Goal: Task Accomplishment & Management: Manage account settings

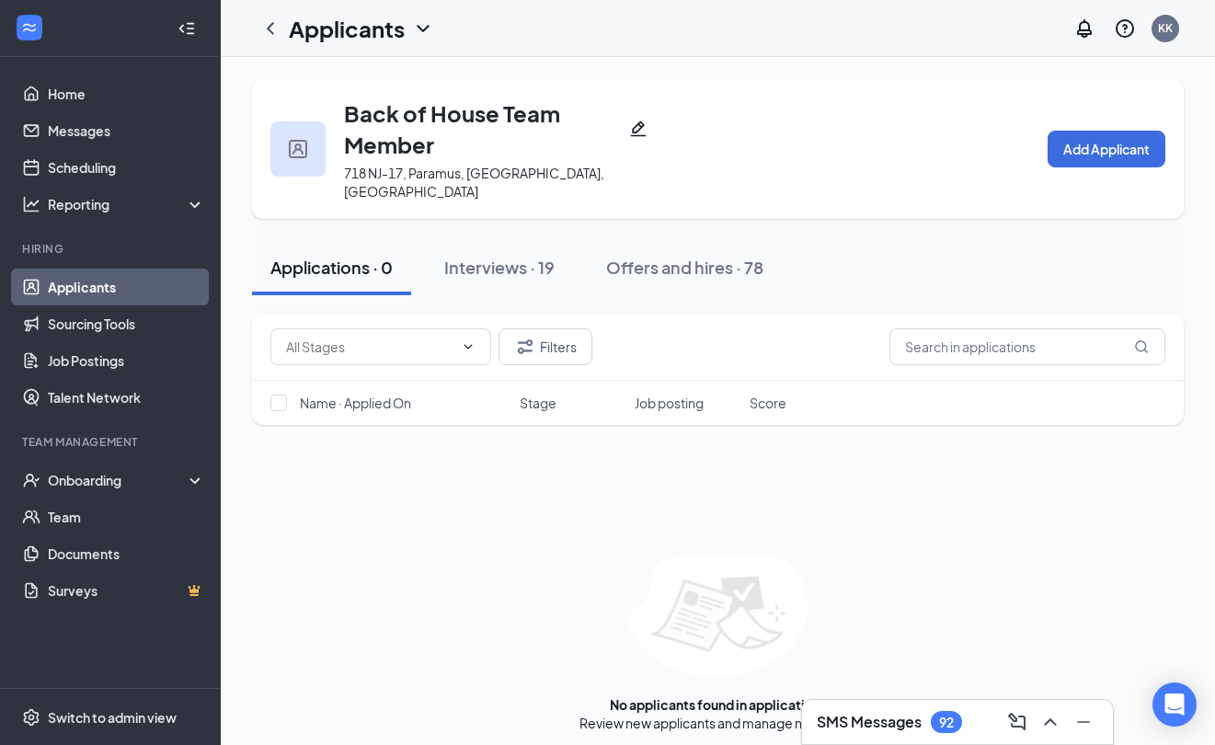
click at [893, 706] on div "SMS Messages 92" at bounding box center [957, 722] width 311 height 44
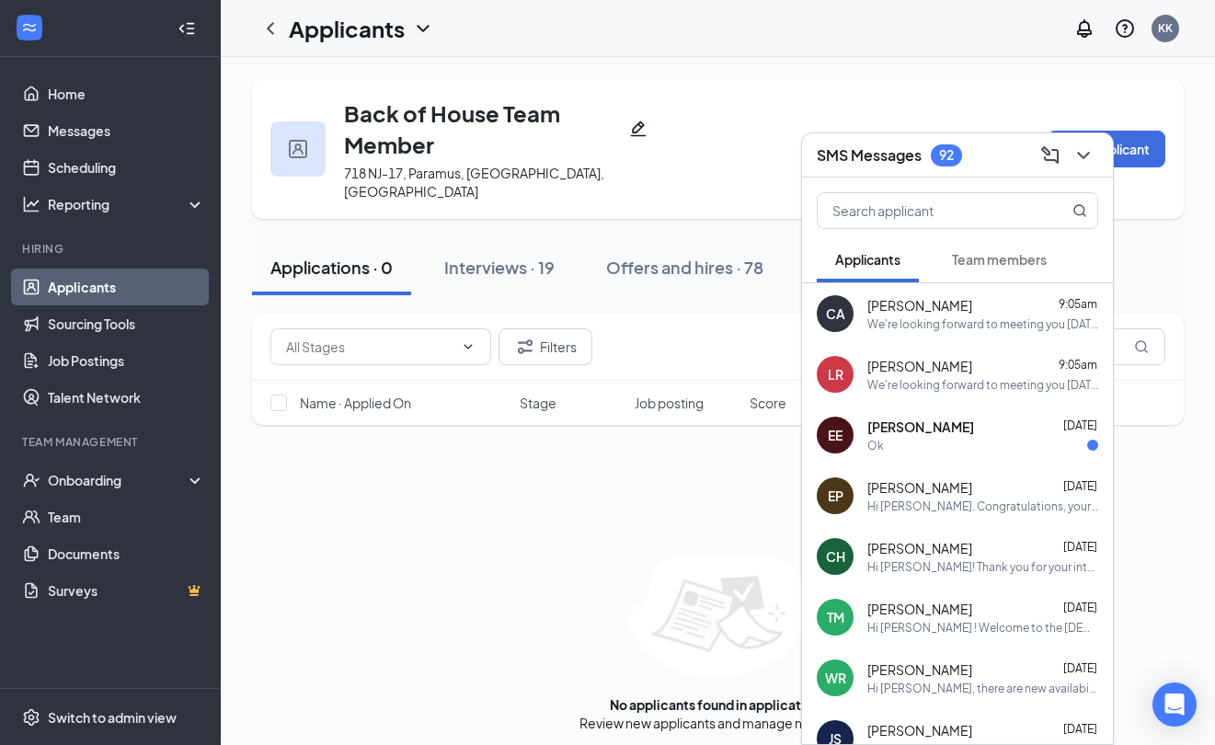
click at [1085, 155] on icon "ChevronDown" at bounding box center [1084, 155] width 22 height 22
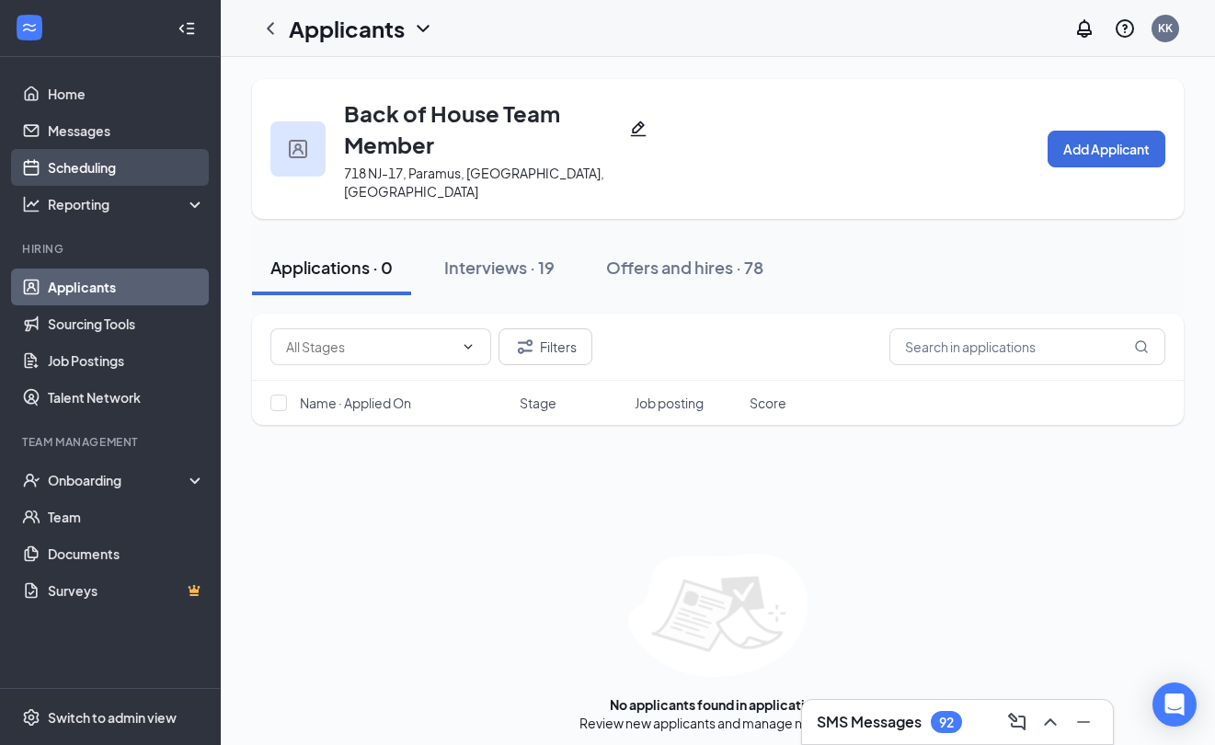
click at [116, 158] on link "Scheduling" at bounding box center [126, 167] width 157 height 37
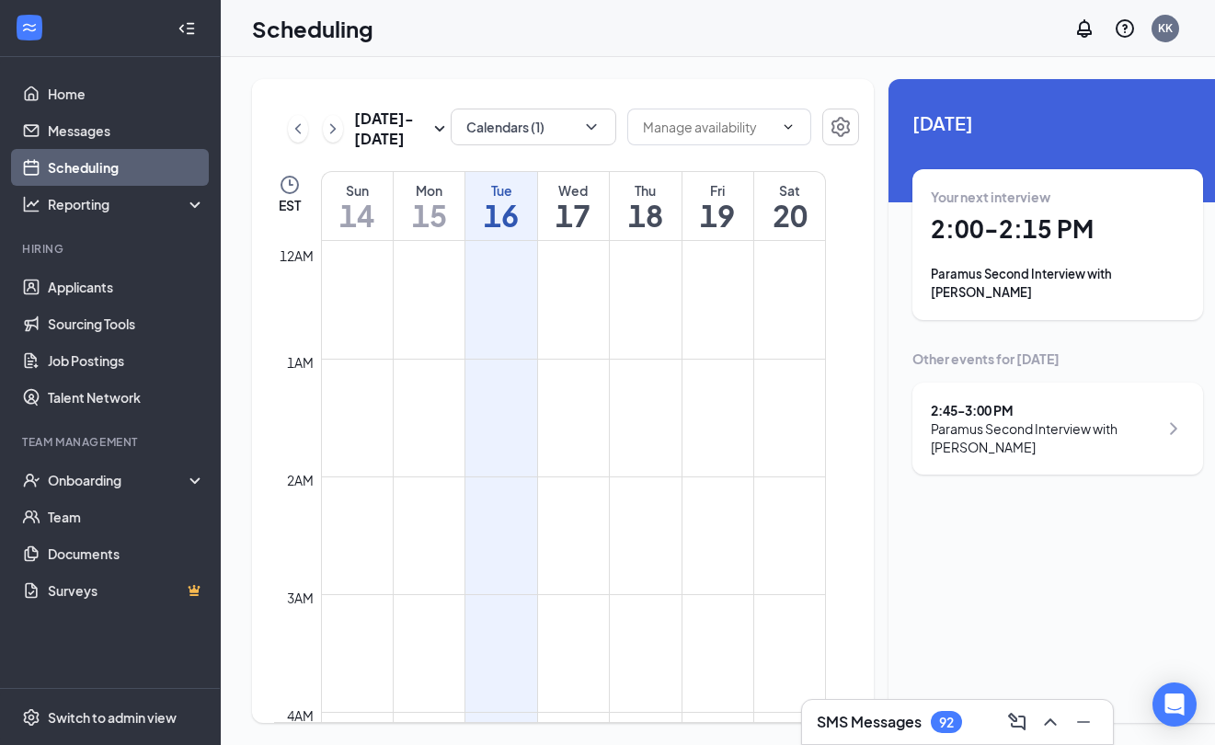
scroll to position [904, 0]
click at [334, 140] on icon "ChevronRight" at bounding box center [333, 129] width 18 height 22
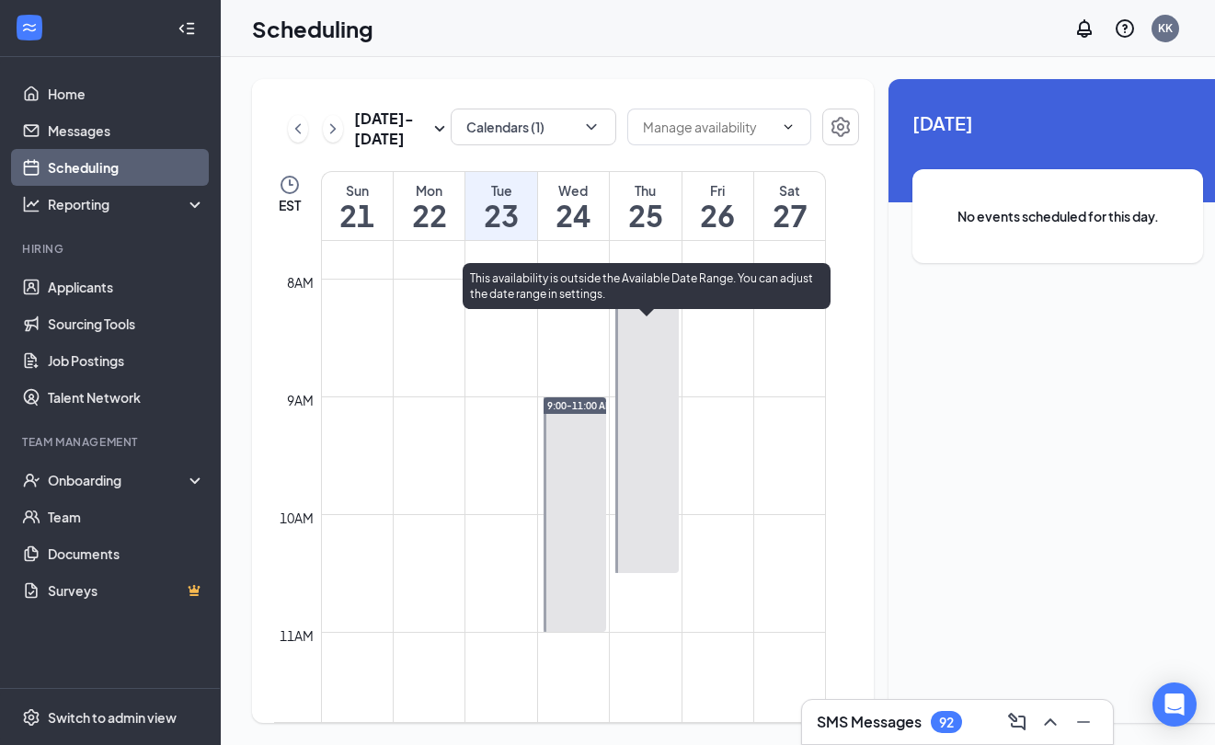
click at [649, 294] on span "8:00-10:30 AM" at bounding box center [652, 287] width 66 height 13
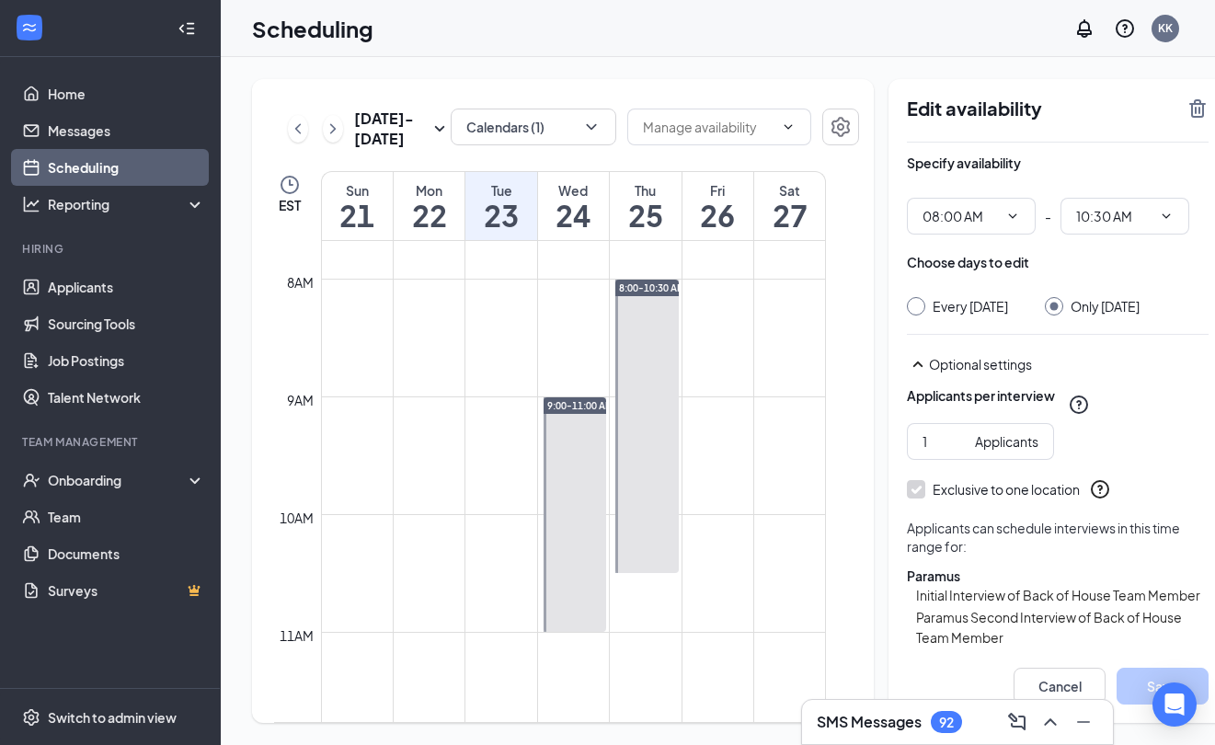
click at [1189, 110] on icon "TrashOutline" at bounding box center [1197, 108] width 17 height 18
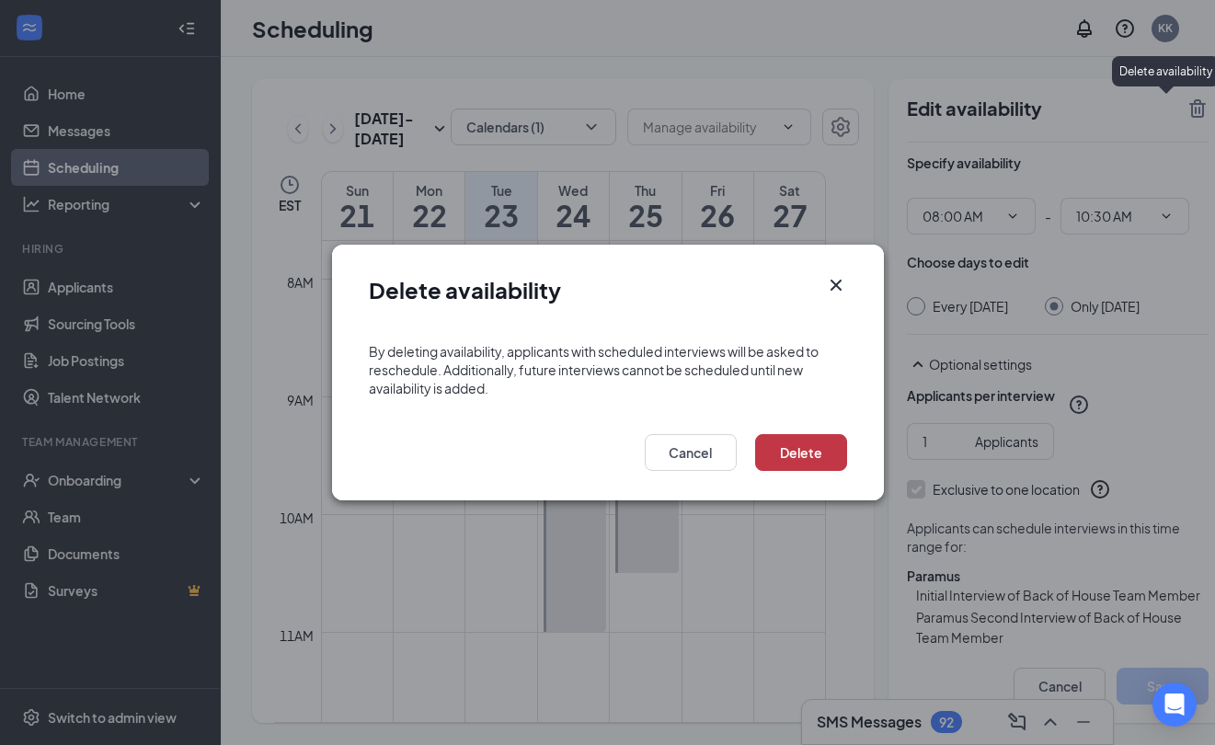
click at [792, 448] on button "Delete" at bounding box center [801, 452] width 92 height 37
